Goal: Transaction & Acquisition: Obtain resource

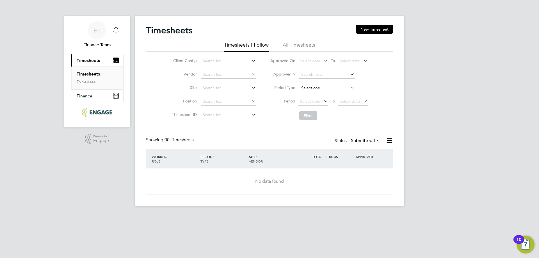
click at [312, 88] on input at bounding box center [326, 88] width 55 height 8
click at [89, 95] on span "Finance" at bounding box center [85, 95] width 16 height 5
click at [86, 89] on link "Invoices & Credit Notes" at bounding box center [94, 89] width 35 height 11
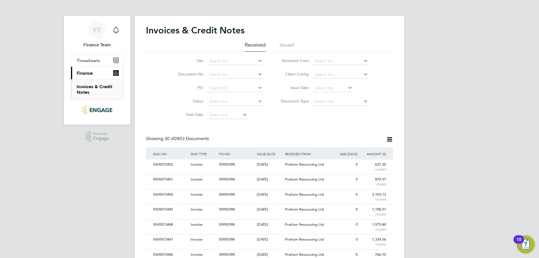
click at [325, 84] on li "Issue Date" at bounding box center [323, 87] width 106 height 13
click at [326, 86] on input at bounding box center [333, 88] width 40 height 8
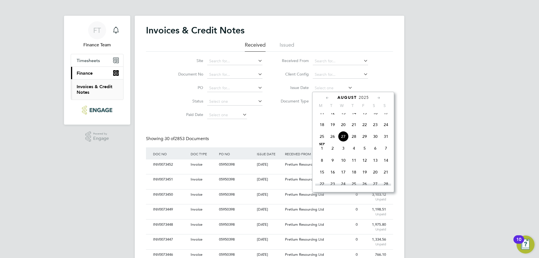
click at [342, 140] on span "27" at bounding box center [343, 136] width 11 height 11
type input "[DATE]"
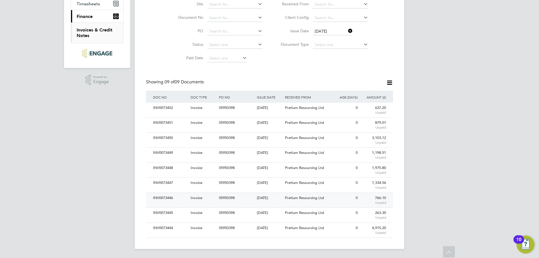
click at [319, 197] on span "Pretium Resourcing Ltd" at bounding box center [304, 197] width 39 height 5
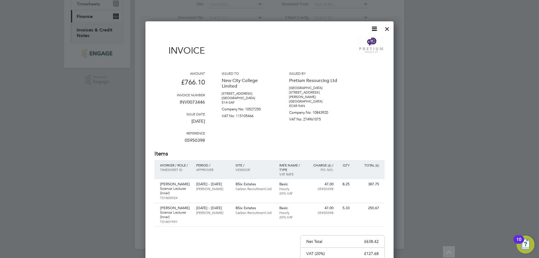
click at [373, 28] on icon at bounding box center [374, 28] width 7 height 7
click at [361, 42] on li "Download Invoice" at bounding box center [357, 42] width 39 height 8
click at [217, 158] on div "Items Worker / Role / Timesheet ID Period / Approver Site / Vendor Rate name / …" at bounding box center [269, 188] width 230 height 77
click at [388, 29] on div at bounding box center [387, 27] width 10 height 10
